Goal: Information Seeking & Learning: Check status

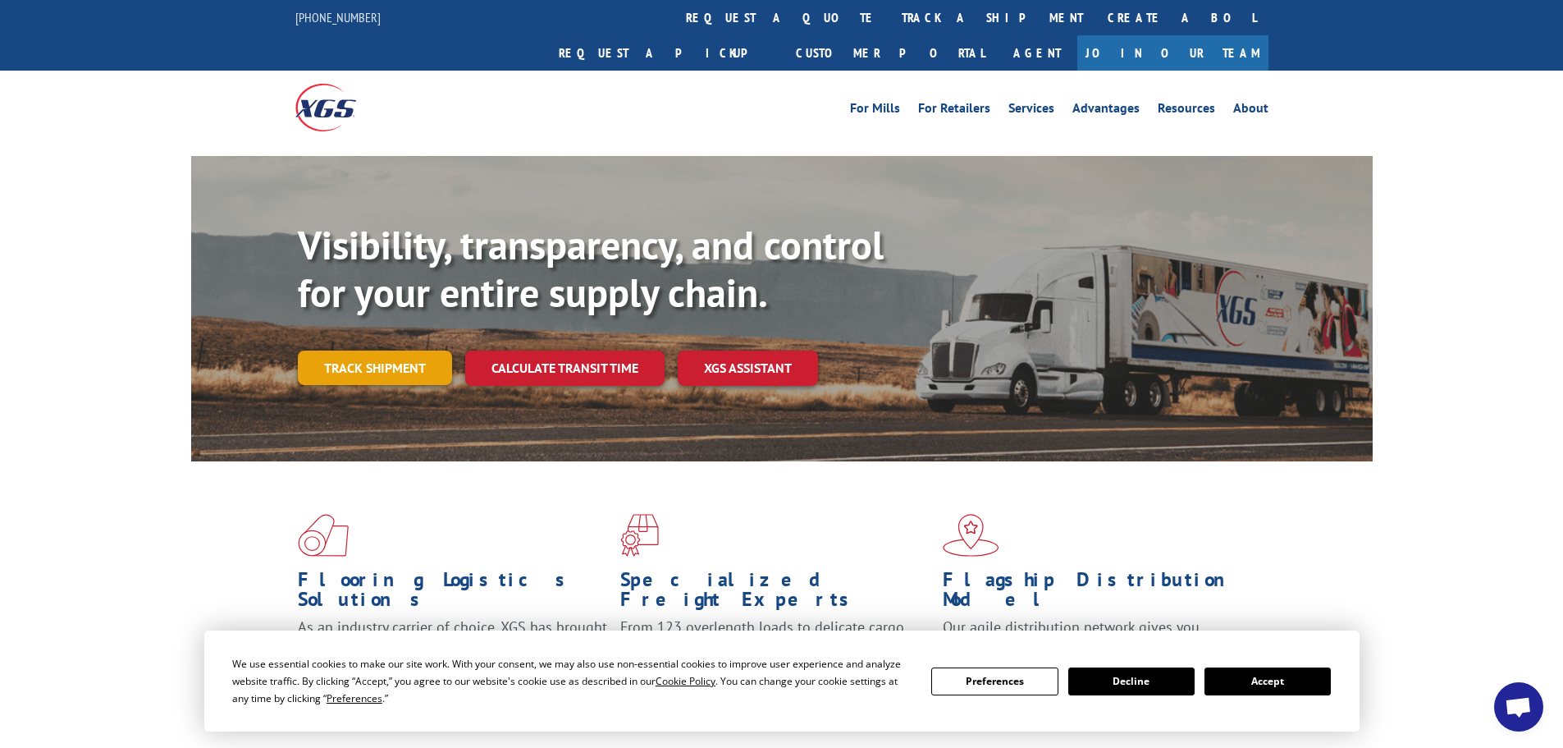
click at [398, 350] on link "Track shipment" at bounding box center [375, 367] width 154 height 34
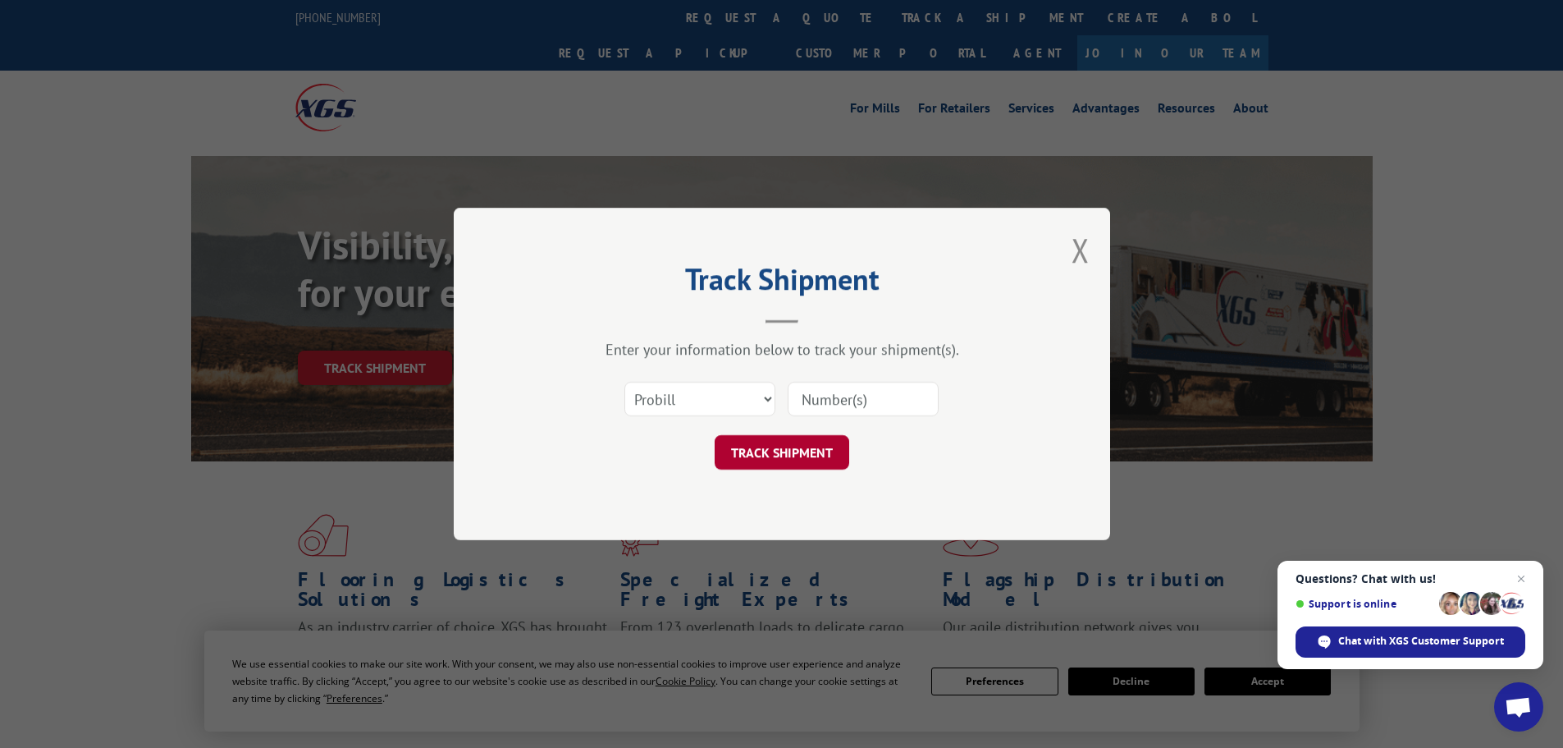
click at [748, 453] on button "TRACK SHIPMENT" at bounding box center [782, 452] width 135 height 34
click at [826, 403] on input at bounding box center [863, 399] width 151 height 34
click at [914, 394] on input at bounding box center [863, 399] width 151 height 34
click at [766, 396] on select "Select category... Probill BOL PO" at bounding box center [700, 399] width 151 height 34
select select "bol"
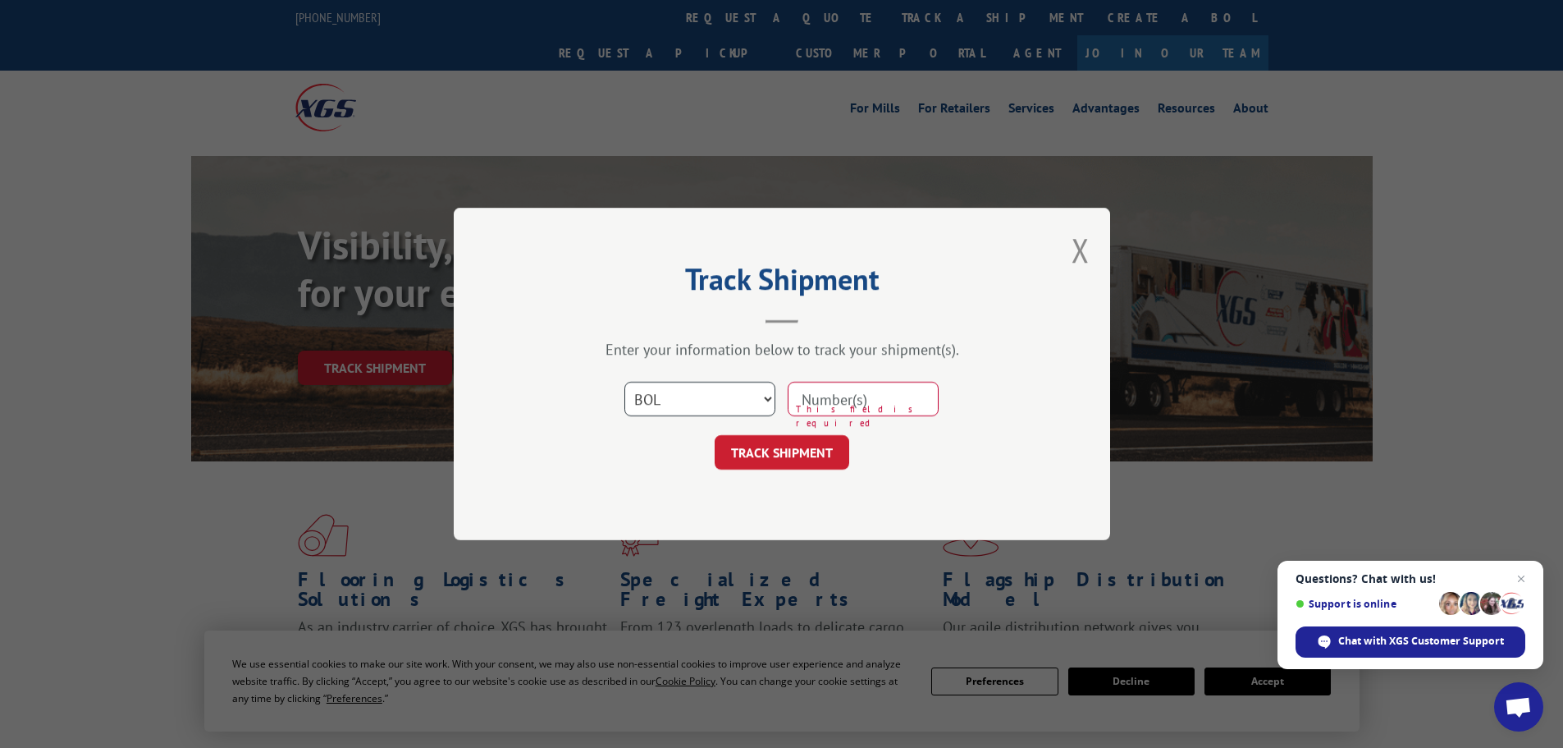
click at [625, 382] on select "Select category... Probill BOL PO" at bounding box center [700, 399] width 151 height 34
click at [799, 397] on input at bounding box center [863, 399] width 151 height 34
type input "455510"
click button "TRACK SHIPMENT" at bounding box center [782, 452] width 135 height 34
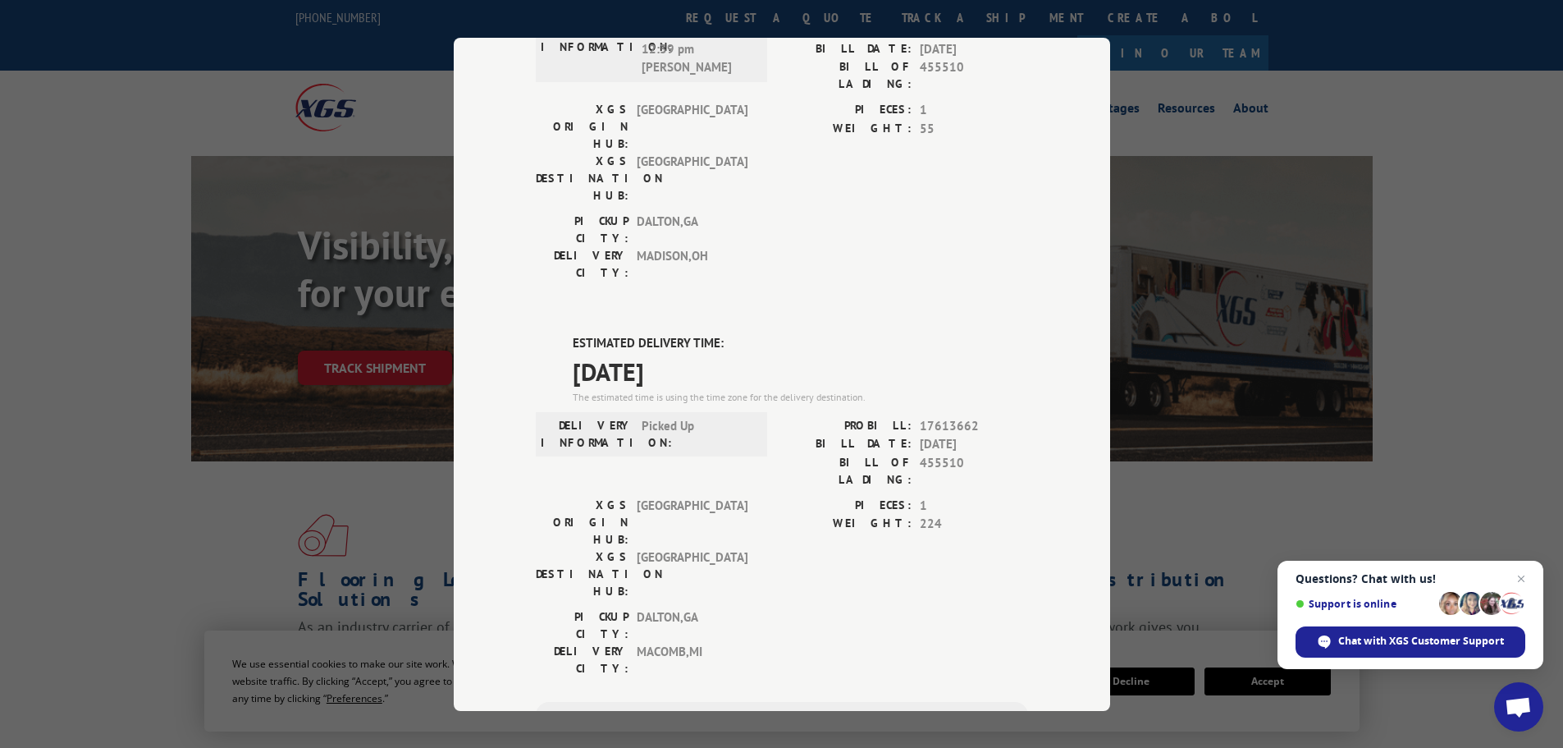
scroll to position [230, 0]
